Goal: Information Seeking & Learning: Learn about a topic

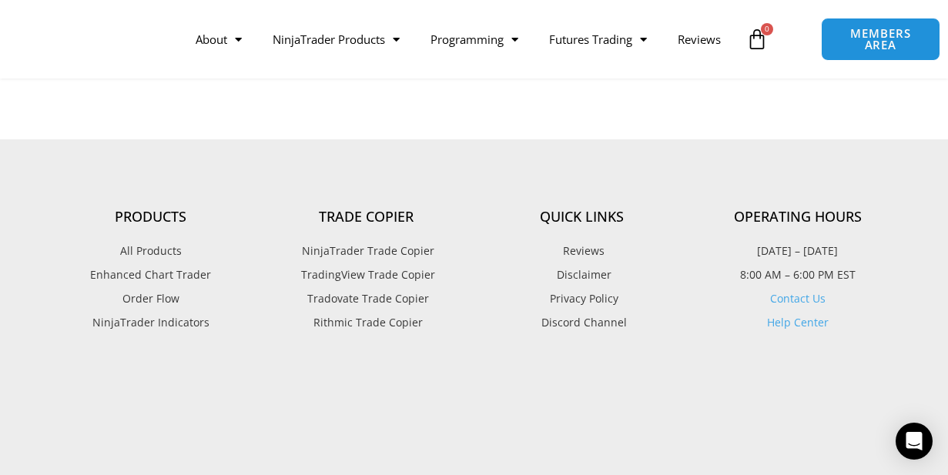
scroll to position [2078, 0]
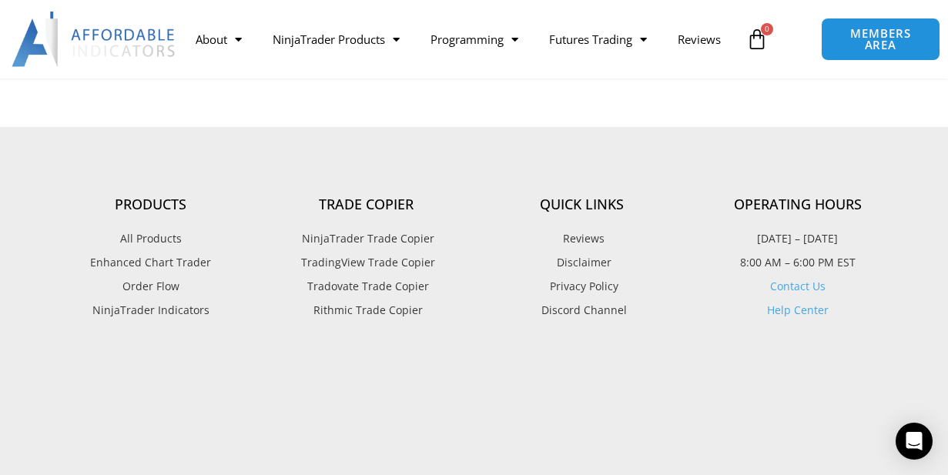
click at [159, 269] on span "Enhanced Chart Trader" at bounding box center [150, 262] width 121 height 20
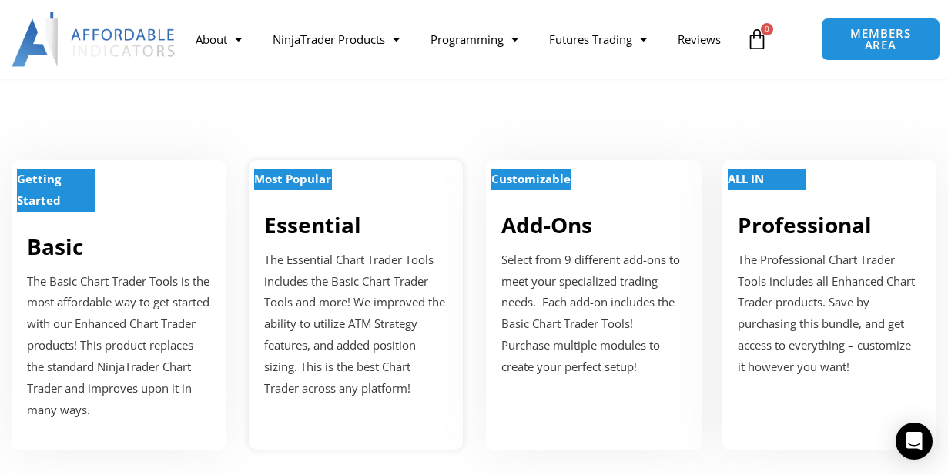
scroll to position [539, 0]
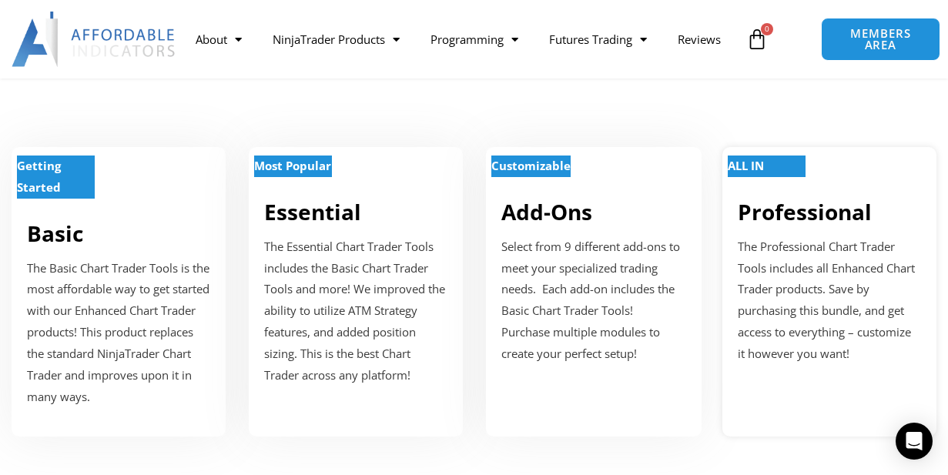
click at [754, 161] on strong "ALL IN" at bounding box center [745, 165] width 36 height 15
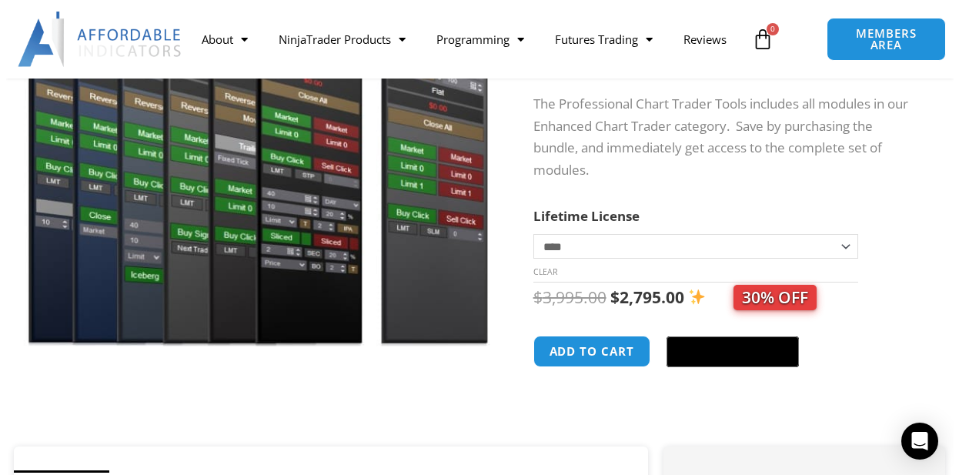
scroll to position [228, 0]
